Goal: Task Accomplishment & Management: Use online tool/utility

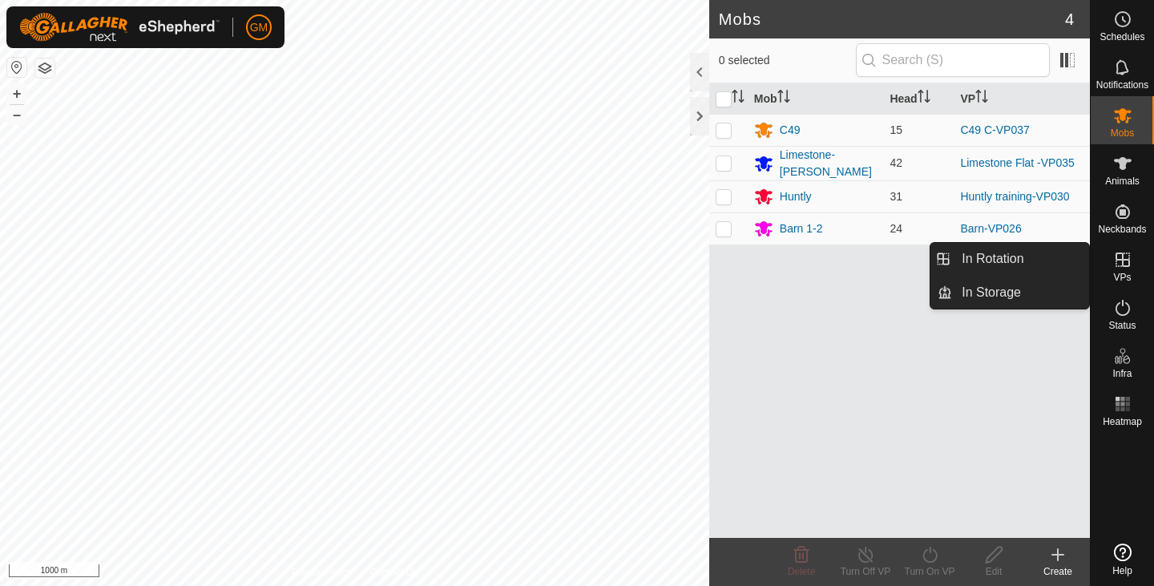
click at [1119, 264] on icon at bounding box center [1122, 259] width 19 height 19
click at [976, 256] on link "In Rotation" at bounding box center [1020, 259] width 137 height 32
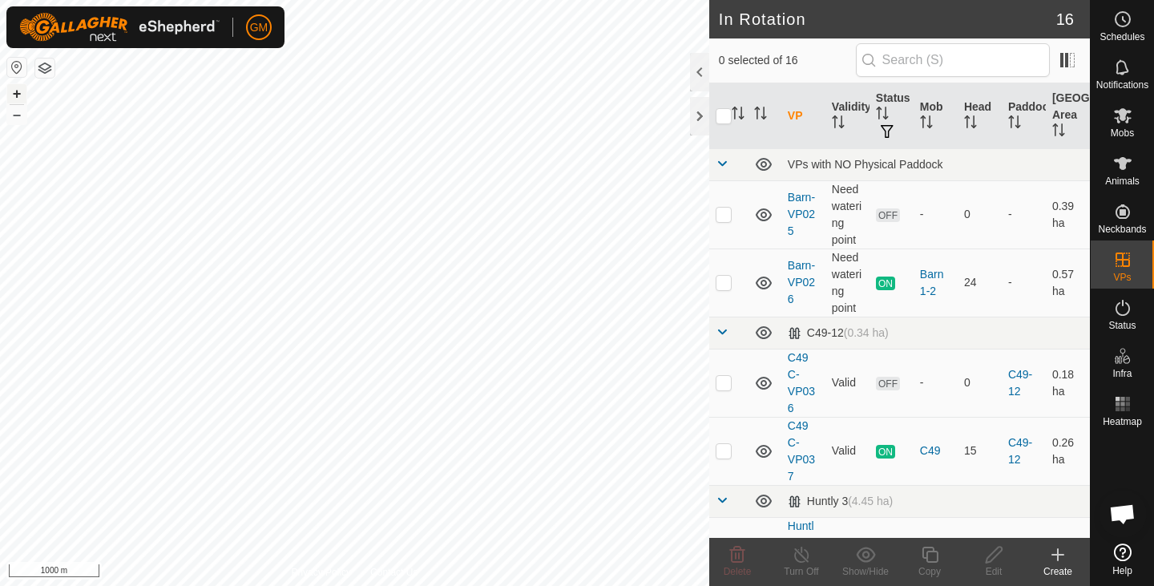
click at [17, 91] on button "+" at bounding box center [16, 93] width 19 height 19
click at [15, 96] on button "+" at bounding box center [16, 93] width 19 height 19
click at [14, 96] on button "+" at bounding box center [16, 93] width 19 height 19
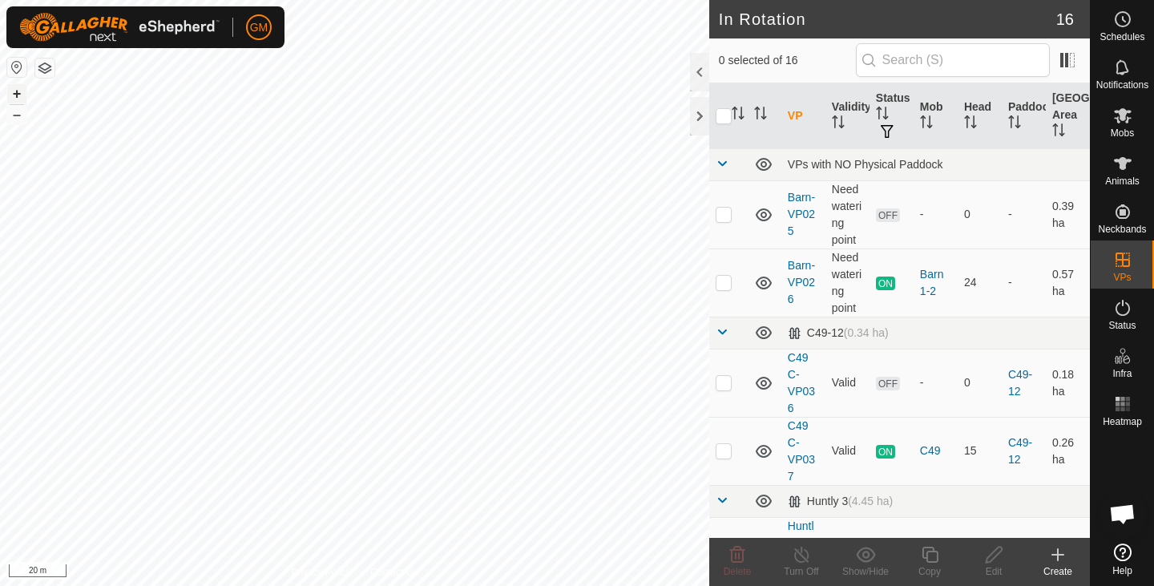
checkbox input "true"
click at [931, 554] on icon at bounding box center [930, 554] width 20 height 19
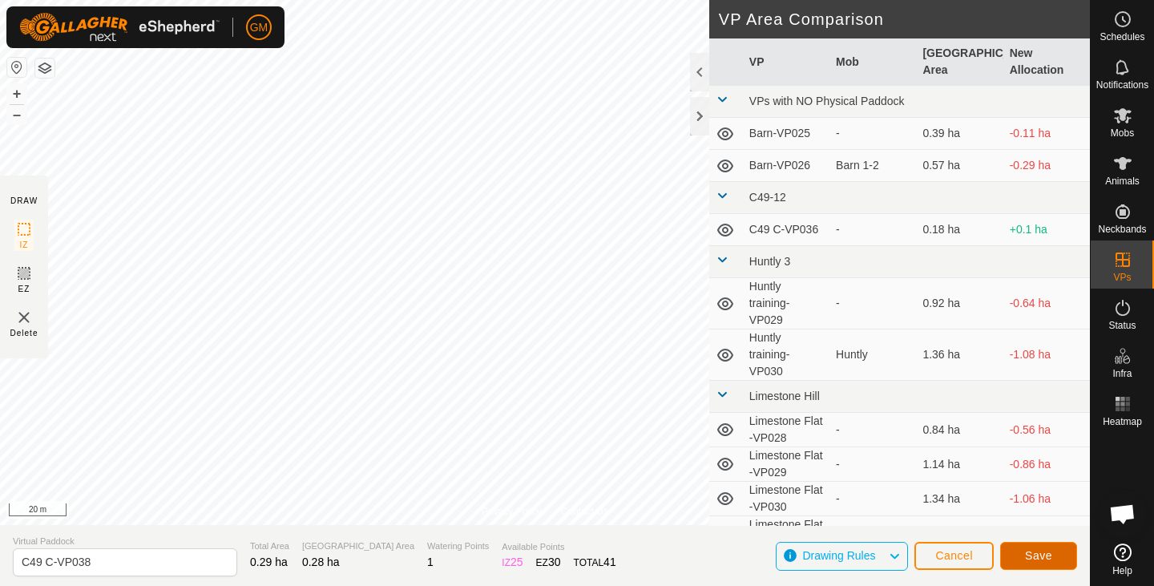
click at [1042, 559] on span "Save" at bounding box center [1038, 555] width 27 height 13
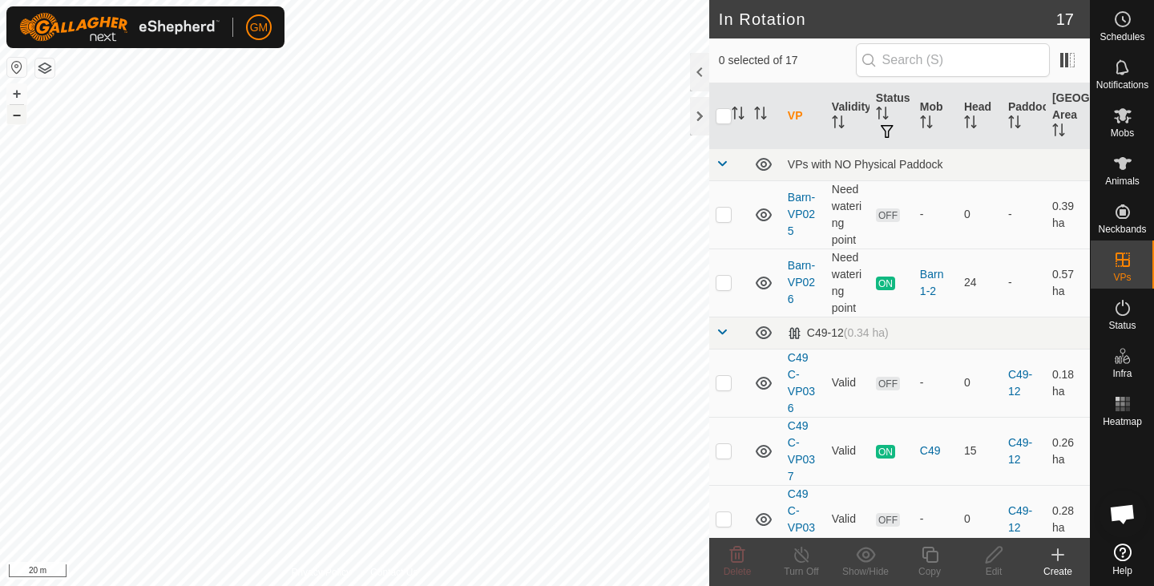
click at [19, 122] on button "–" at bounding box center [16, 114] width 19 height 19
click at [17, 90] on button "+" at bounding box center [16, 93] width 19 height 19
click at [12, 98] on button "+" at bounding box center [16, 93] width 19 height 19
checkbox input "true"
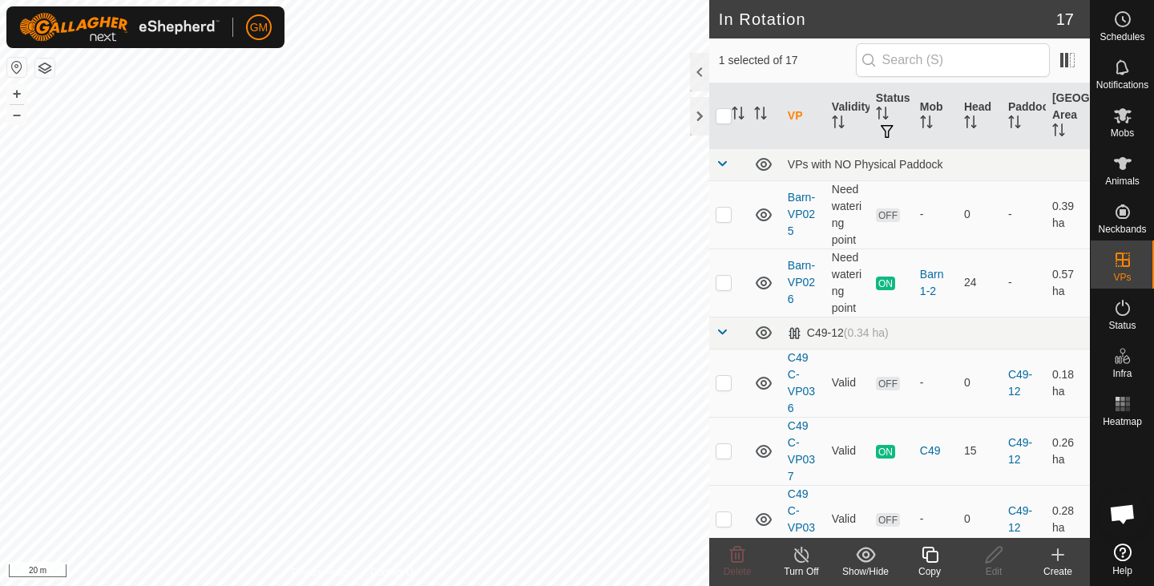
click at [932, 555] on icon at bounding box center [930, 554] width 20 height 19
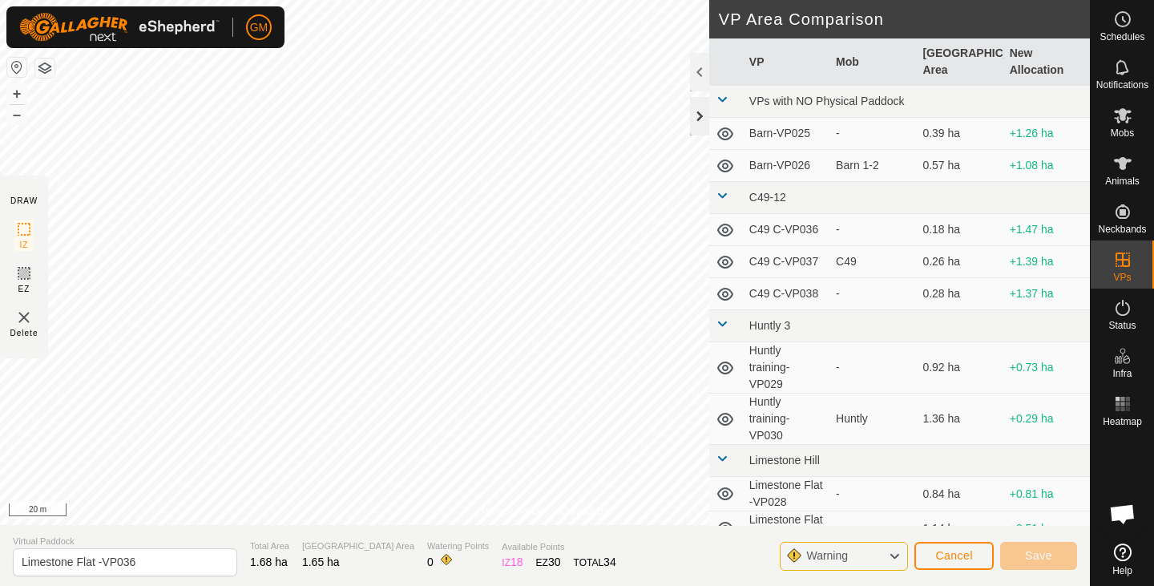
click at [694, 118] on div at bounding box center [699, 116] width 19 height 38
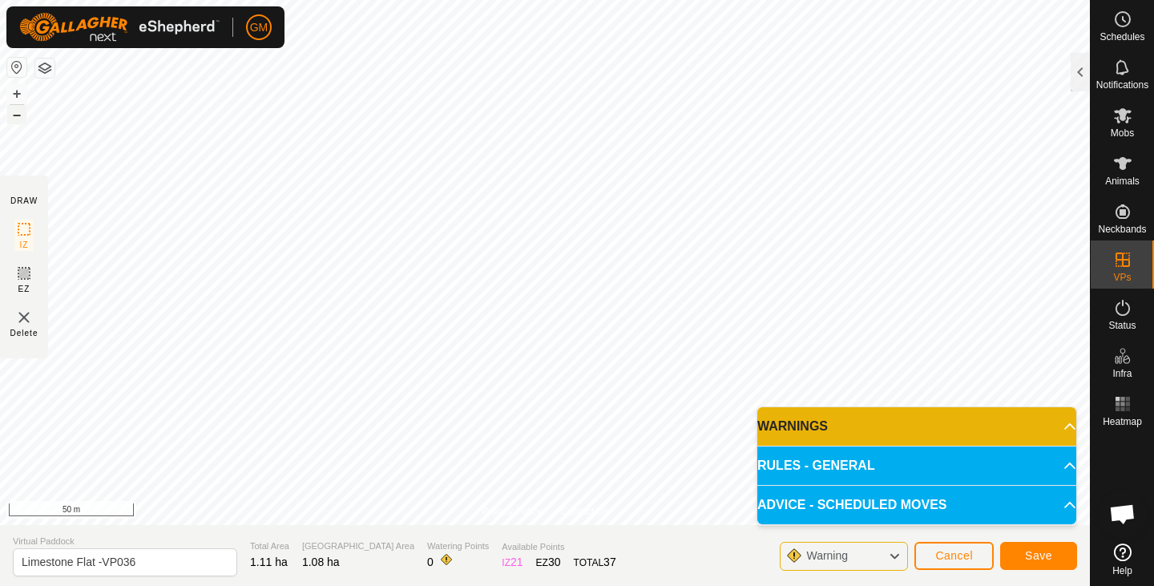
click at [18, 119] on button "–" at bounding box center [16, 114] width 19 height 19
click at [1029, 552] on span "Save" at bounding box center [1038, 555] width 27 height 13
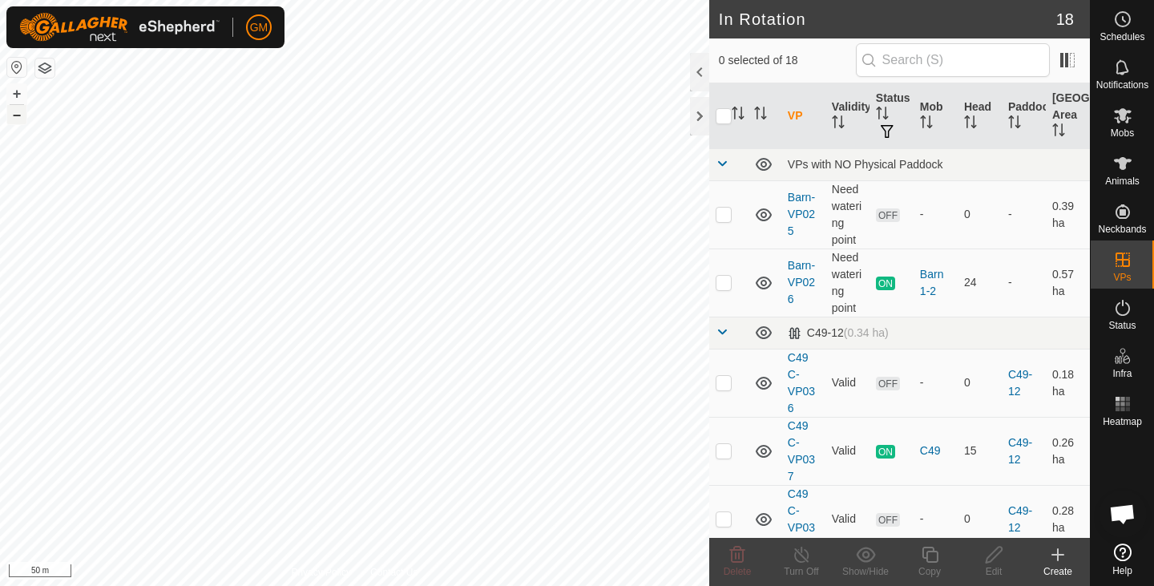
click at [15, 119] on button "–" at bounding box center [16, 114] width 19 height 19
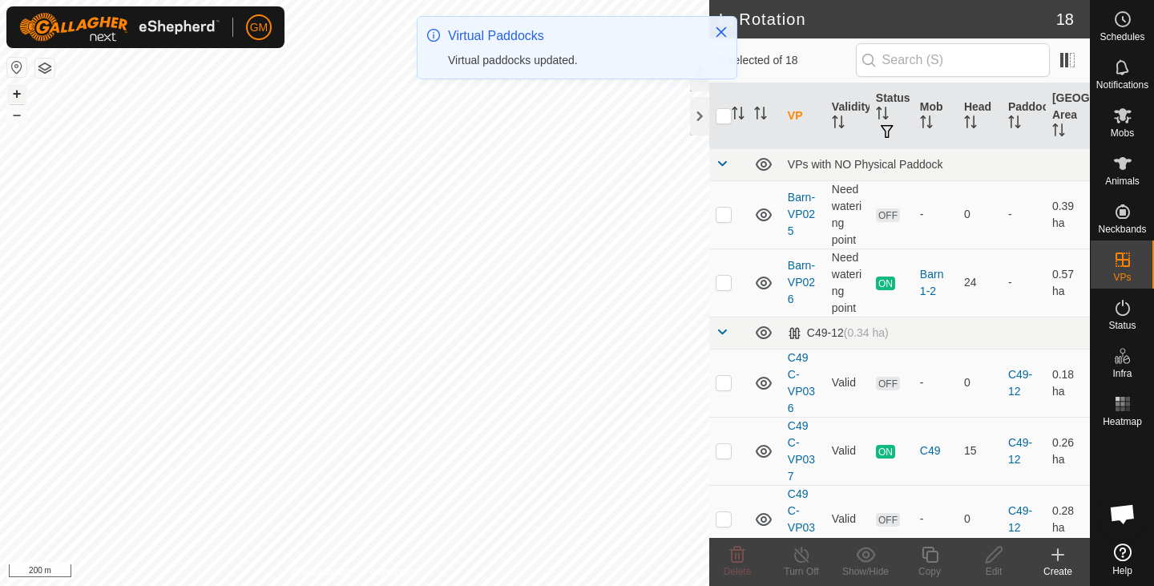
click at [19, 96] on button "+" at bounding box center [16, 93] width 19 height 19
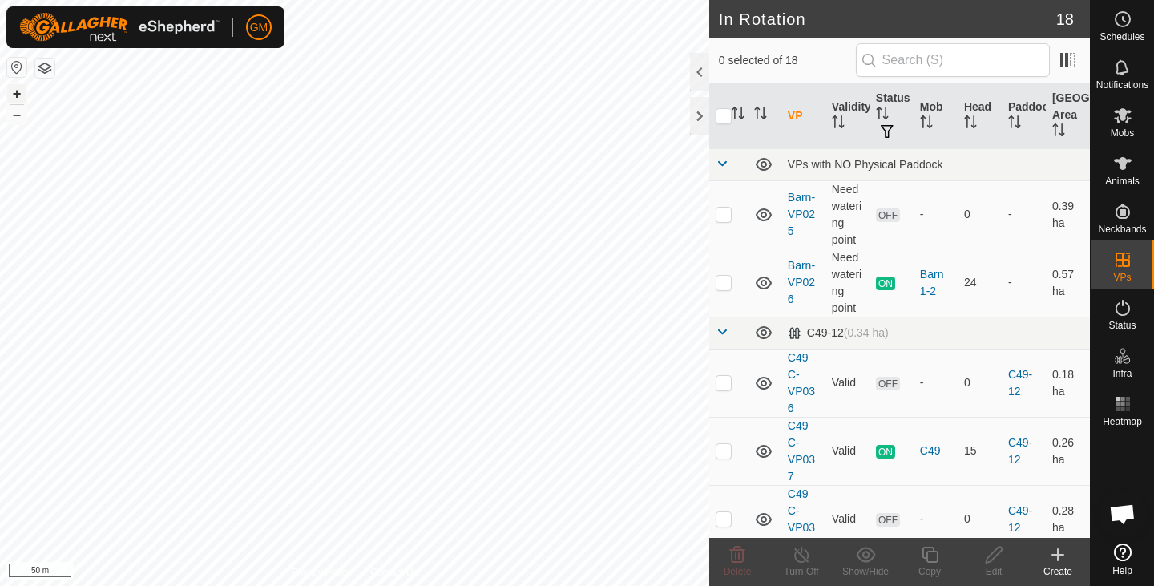
checkbox input "true"
click at [927, 551] on icon at bounding box center [929, 554] width 16 height 16
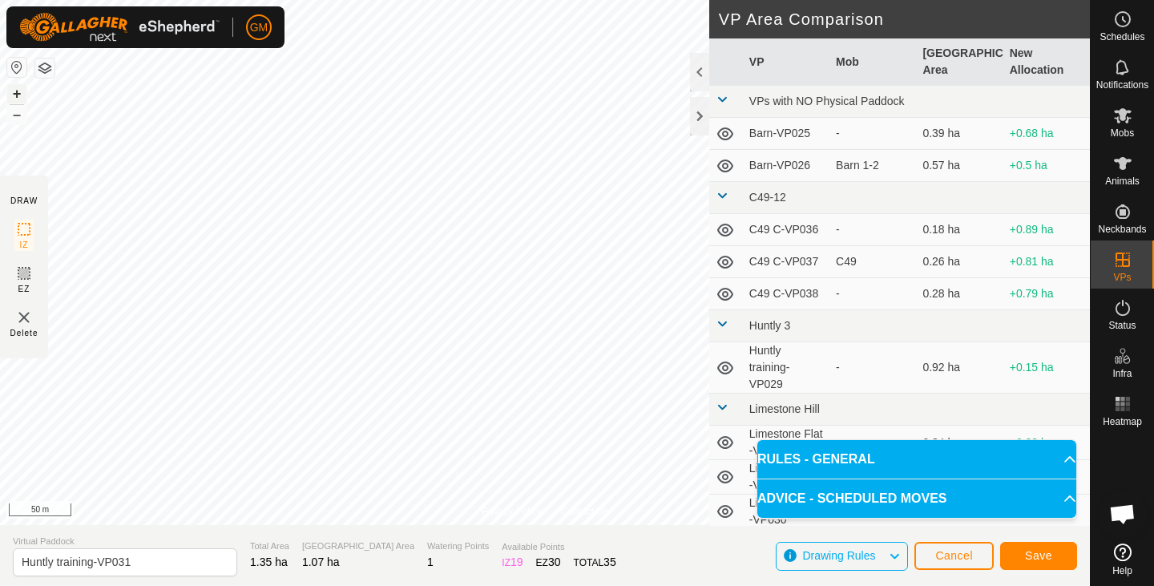
click at [11, 98] on button "+" at bounding box center [16, 93] width 19 height 19
click at [1038, 550] on span "Save" at bounding box center [1038, 555] width 27 height 13
